Goal: Use online tool/utility: Use online tool/utility

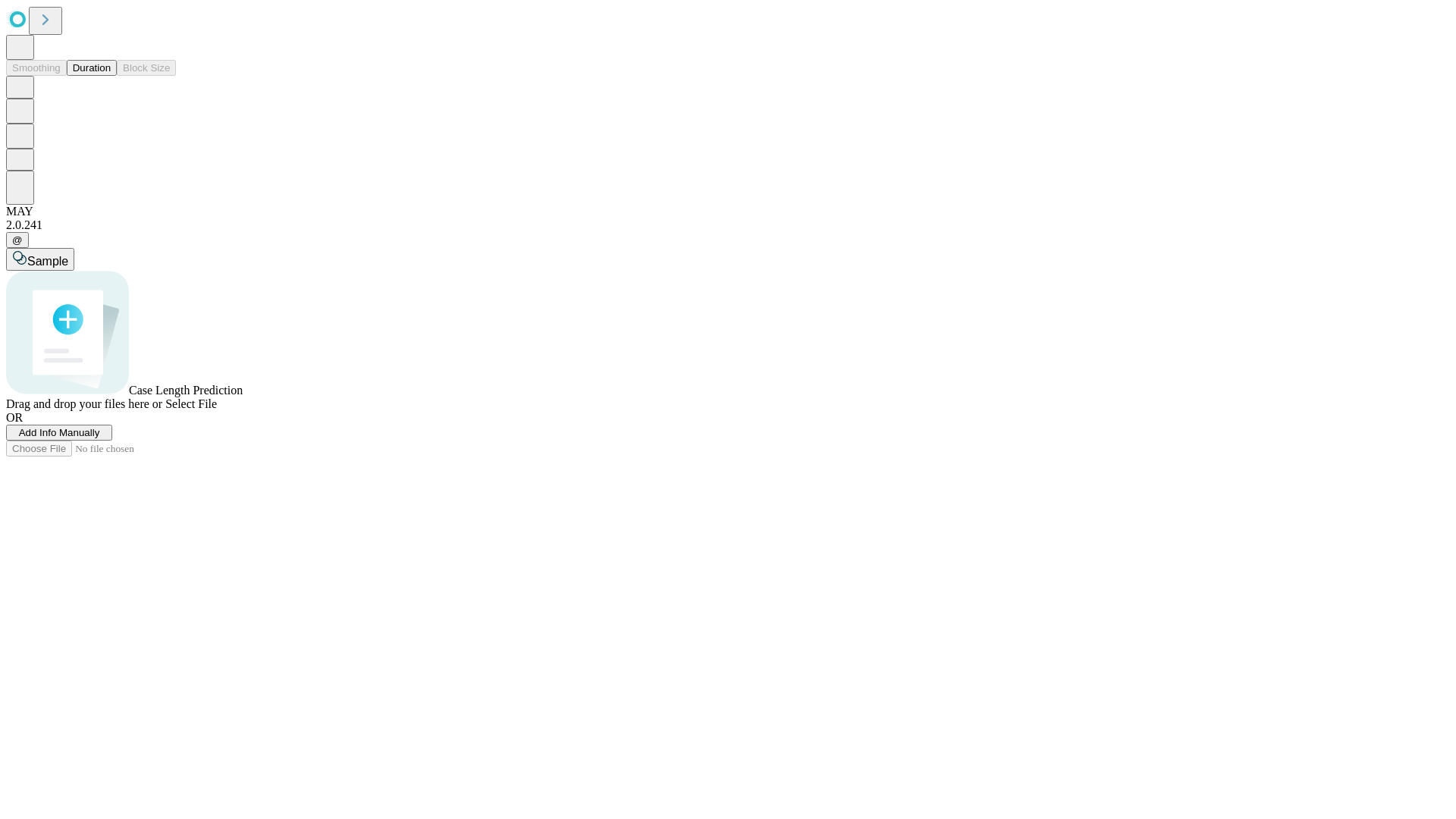
click at [111, 76] on button "Duration" at bounding box center [91, 68] width 50 height 16
click at [217, 410] on span "Select File" at bounding box center [191, 404] width 51 height 13
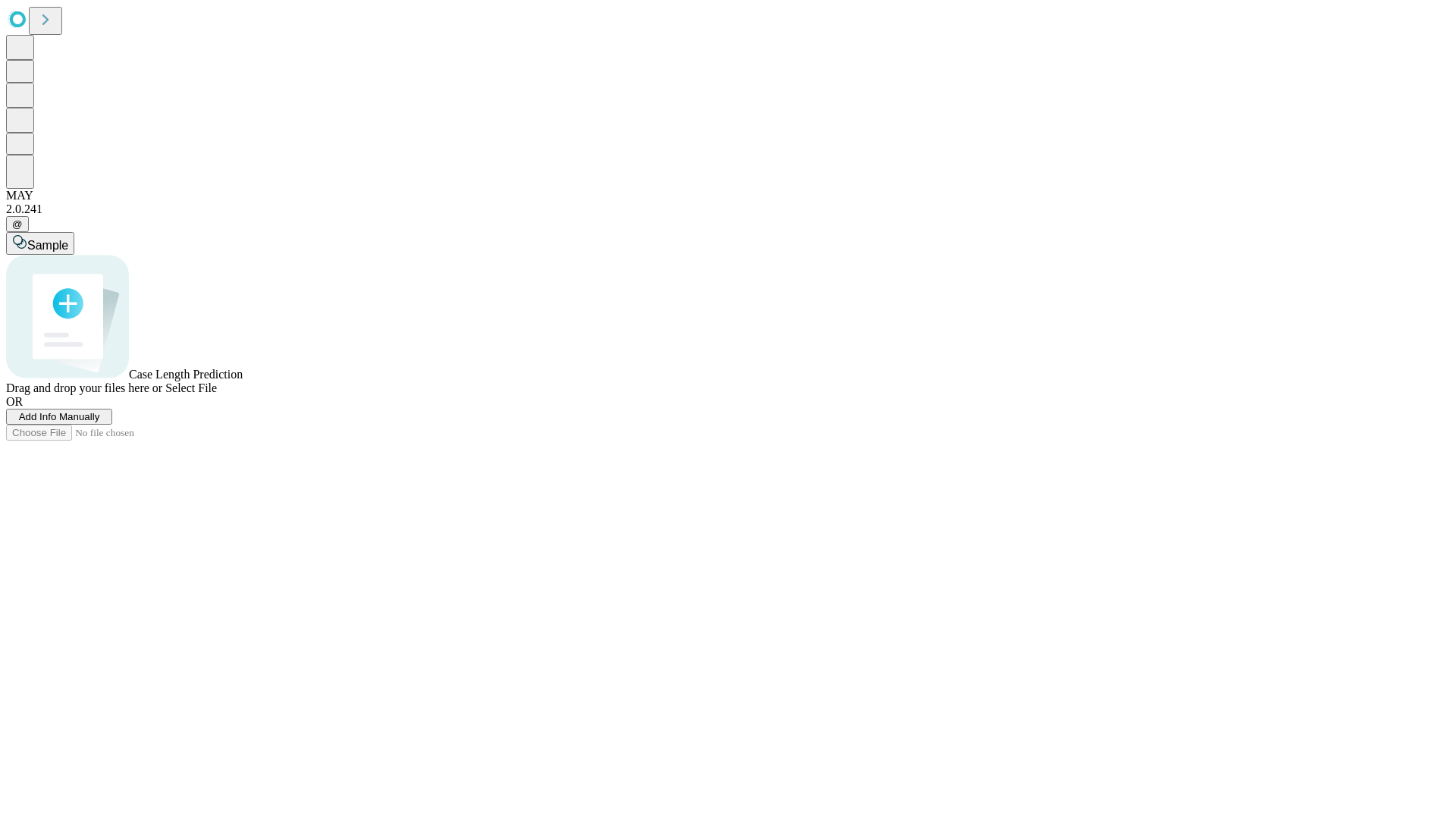
click at [217, 394] on span "Select File" at bounding box center [191, 388] width 51 height 13
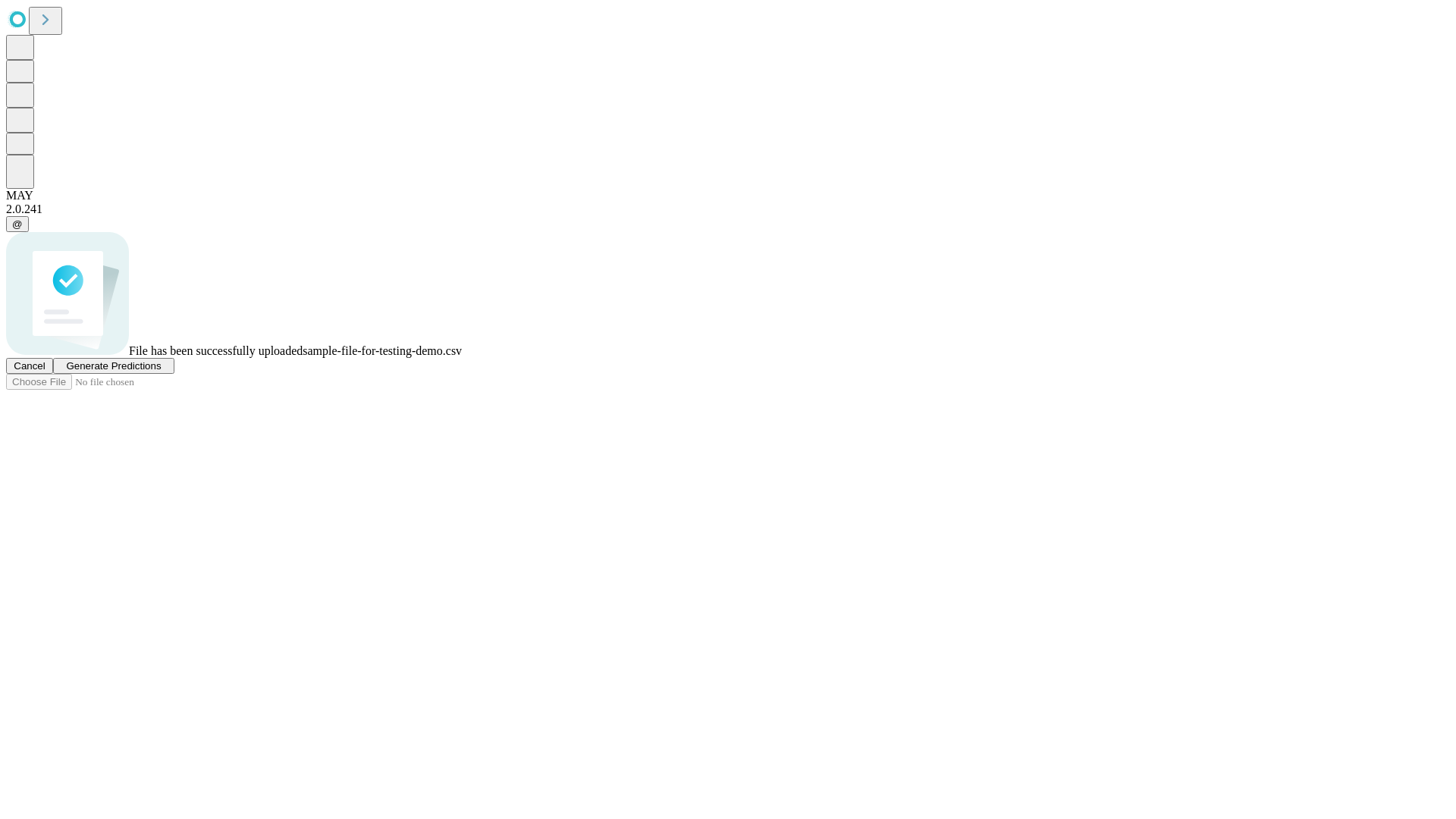
click at [160, 372] on span "Generate Predictions" at bounding box center [113, 366] width 95 height 11
